Goal: Task Accomplishment & Management: Use online tool/utility

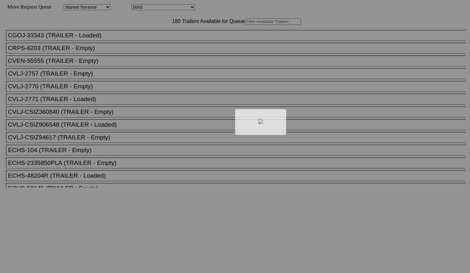
drag, startPoint x: 0, startPoint y: 0, endPoint x: 149, endPoint y: 35, distance: 152.9
click at [149, 35] on div at bounding box center [235, 136] width 470 height 273
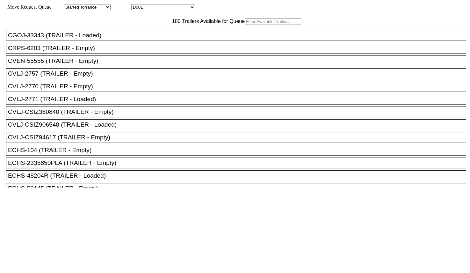
click at [245, 25] on input "text" at bounding box center [273, 21] width 56 height 7
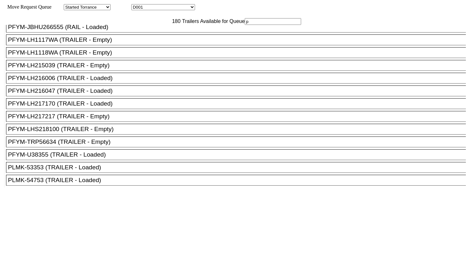
scroll to position [1752, 0]
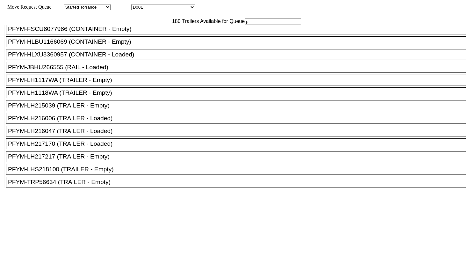
type input "p"
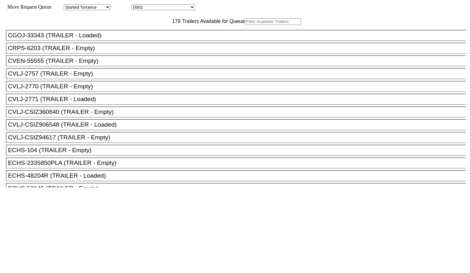
click at [245, 25] on input "text" at bounding box center [273, 21] width 56 height 7
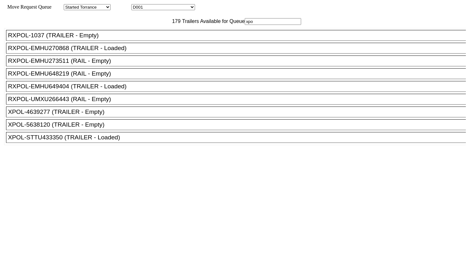
type input "xpo"
click at [118, 128] on div "XPOL-5638120 (TRAILER - Empty)" at bounding box center [238, 124] width 461 height 7
